Goal: Task Accomplishment & Management: Manage account settings

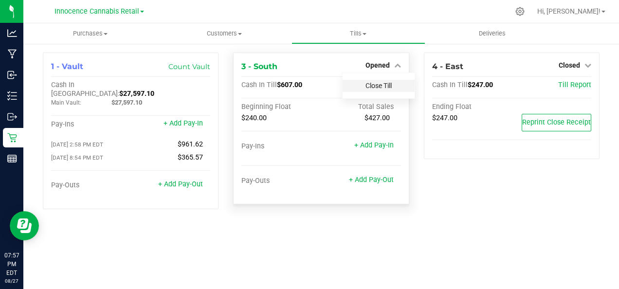
click at [383, 85] on link "Close Till" at bounding box center [378, 86] width 26 height 8
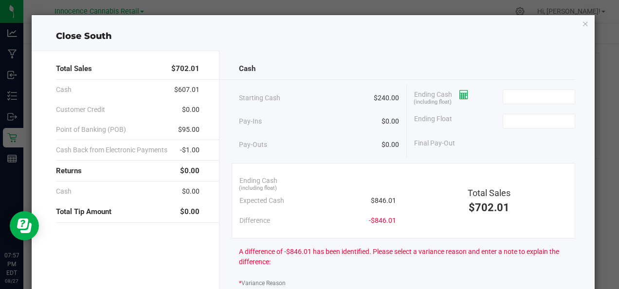
click at [461, 94] on icon at bounding box center [463, 94] width 9 height 7
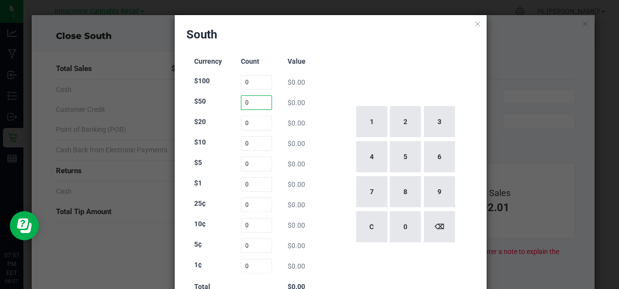
click at [255, 101] on input "0" at bounding box center [256, 102] width 31 height 15
type input "5"
click at [365, 62] on div "1 2 3 4 5 6 7 8 9 C 0 ⌫" at bounding box center [405, 174] width 141 height 249
click at [250, 123] on input "0" at bounding box center [256, 123] width 31 height 15
type input "27"
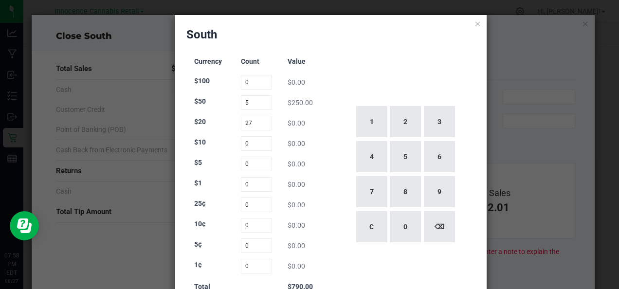
click at [398, 53] on div "1 2 3 4 5 6 7 8 9 C 0 ⌫" at bounding box center [405, 174] width 141 height 249
click at [255, 144] on input "0" at bounding box center [256, 143] width 31 height 15
type input "1"
click at [258, 165] on input "0" at bounding box center [256, 164] width 31 height 15
type input "4"
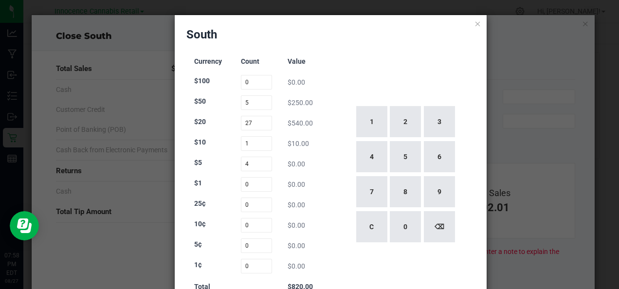
click at [380, 58] on div "1 2 3 4 5 6 7 8 9 C 0 ⌫" at bounding box center [405, 174] width 141 height 249
click at [257, 184] on input "0" at bounding box center [256, 184] width 31 height 15
type input "26"
click at [413, 65] on div "1 2 3 4 5 6 7 8 9 C 0 ⌫" at bounding box center [405, 174] width 141 height 249
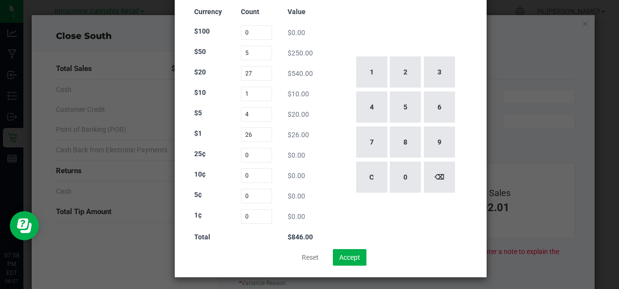
scroll to position [53, 0]
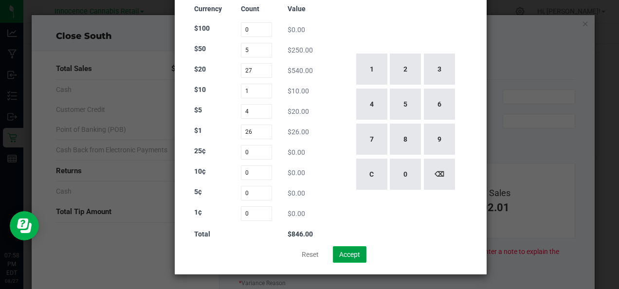
click at [357, 257] on button "Accept" at bounding box center [350, 254] width 34 height 17
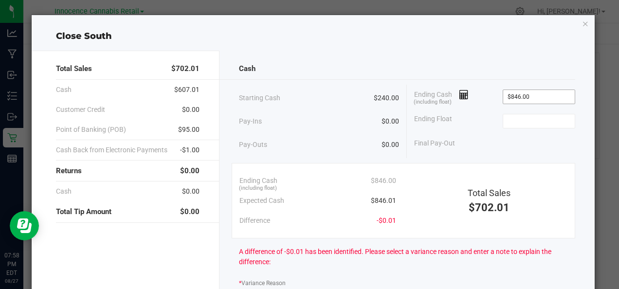
click at [543, 100] on input "$846.00" at bounding box center [539, 97] width 72 height 14
click at [531, 99] on input "846" at bounding box center [539, 97] width 72 height 14
click at [548, 97] on input "846" at bounding box center [539, 97] width 72 height 14
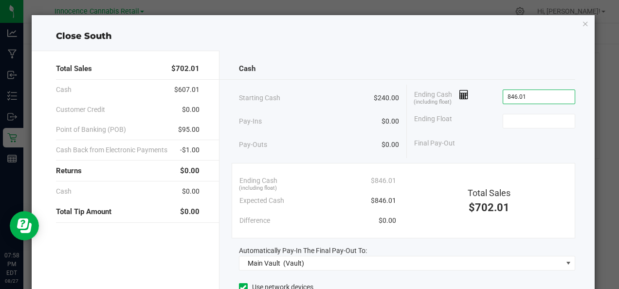
click at [522, 57] on div "Cash Starting Cash $240.00 Pay-Ins $0.00 Pay-Outs $0.00 Ending Cash (including …" at bounding box center [406, 218] width 375 height 334
type input "$846.01"
click at [537, 122] on input at bounding box center [539, 121] width 72 height 14
click at [506, 65] on div "Cash" at bounding box center [407, 68] width 336 height 21
type input "$240.00"
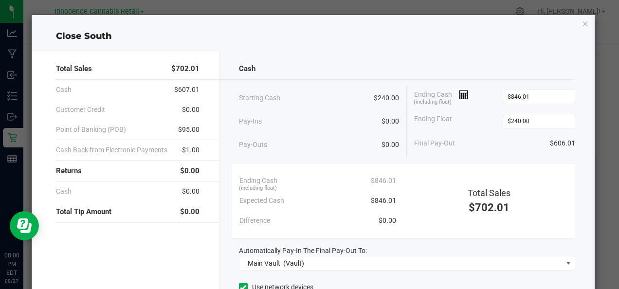
scroll to position [110, 0]
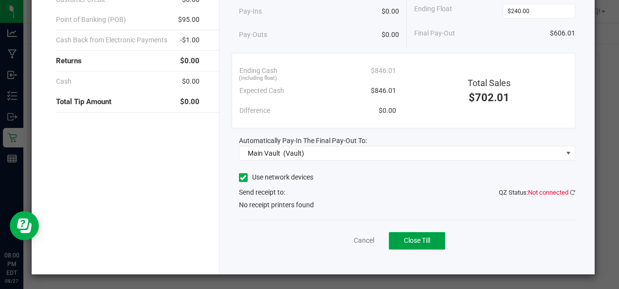
click at [418, 232] on button "Close Till" at bounding box center [417, 241] width 56 height 18
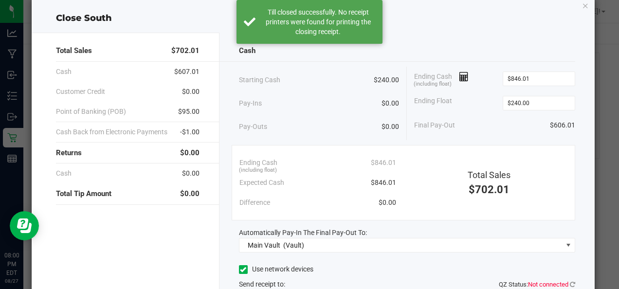
scroll to position [0, 0]
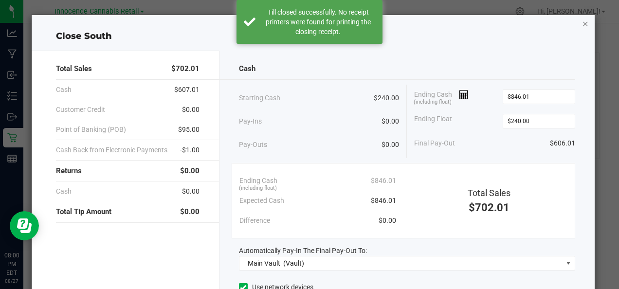
click at [582, 24] on icon "button" at bounding box center [585, 24] width 7 height 12
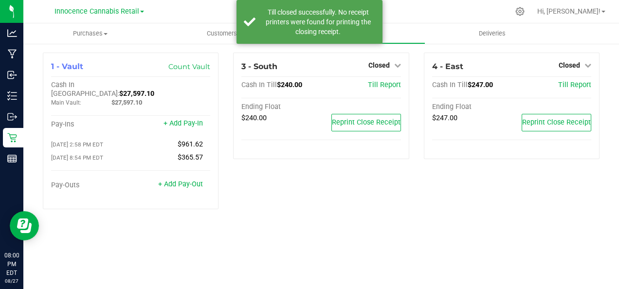
click at [437, 11] on div at bounding box center [341, 11] width 335 height 19
